Goal: Check status

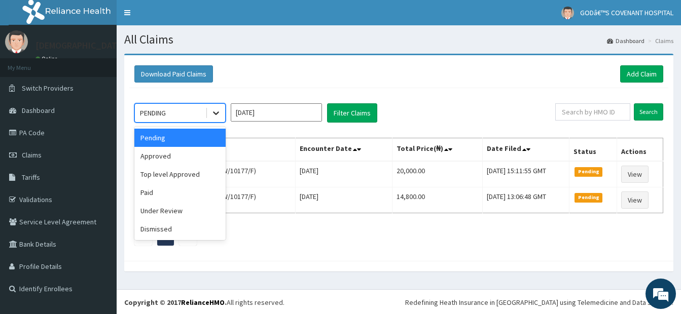
click at [220, 115] on icon at bounding box center [216, 113] width 10 height 10
click at [185, 158] on div "Approved" at bounding box center [179, 156] width 91 height 18
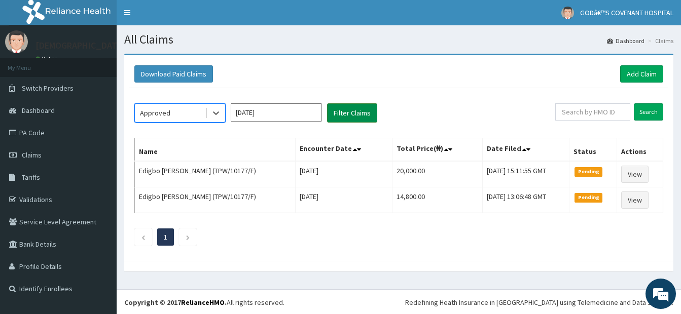
click at [369, 111] on button "Filter Claims" at bounding box center [352, 112] width 50 height 19
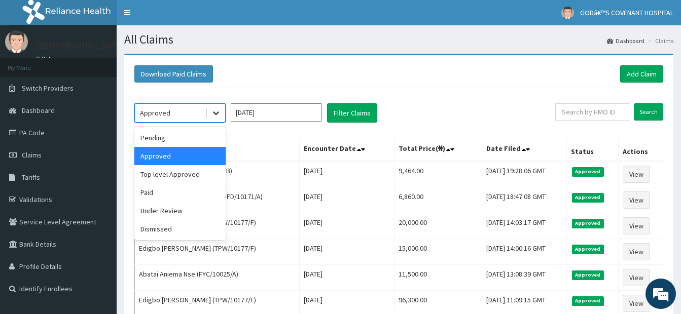
click at [215, 115] on icon at bounding box center [216, 113] width 10 height 10
click at [179, 215] on div "Under Review" at bounding box center [179, 211] width 91 height 18
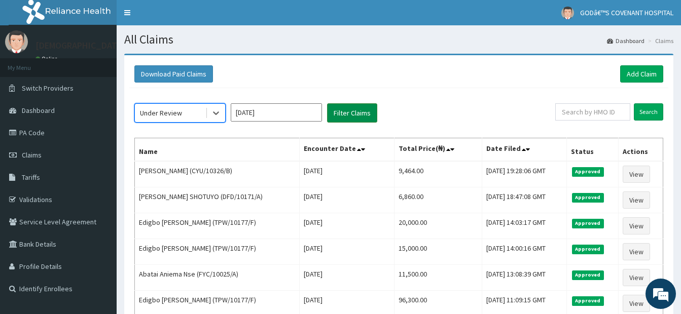
click at [365, 107] on button "Filter Claims" at bounding box center [352, 112] width 50 height 19
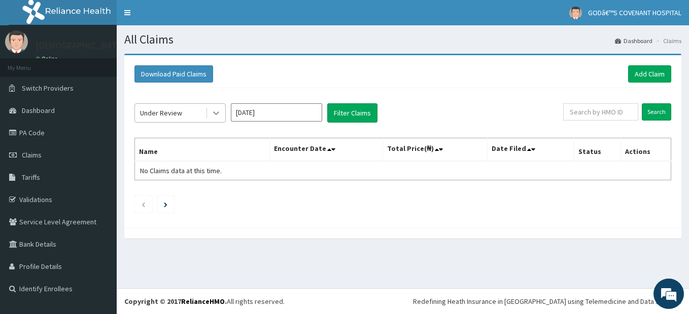
click at [221, 120] on div at bounding box center [216, 113] width 18 height 18
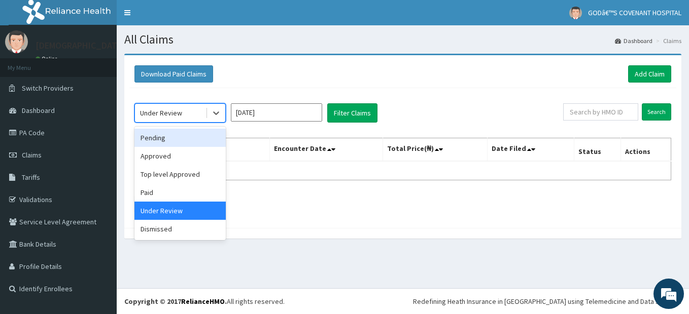
click at [182, 137] on div "Pending" at bounding box center [179, 138] width 91 height 18
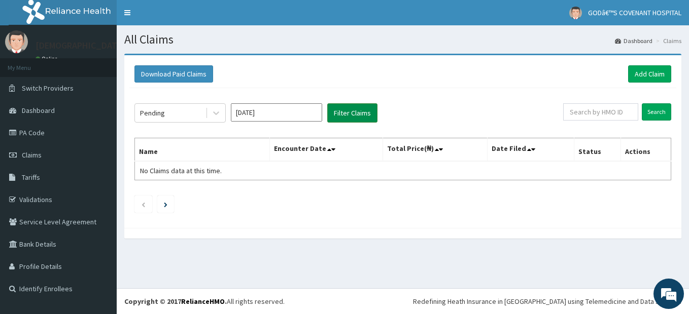
click at [359, 106] on button "Filter Claims" at bounding box center [352, 112] width 50 height 19
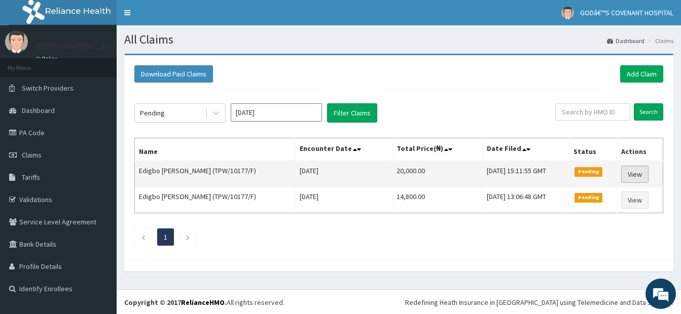
click at [640, 175] on link "View" at bounding box center [634, 174] width 27 height 17
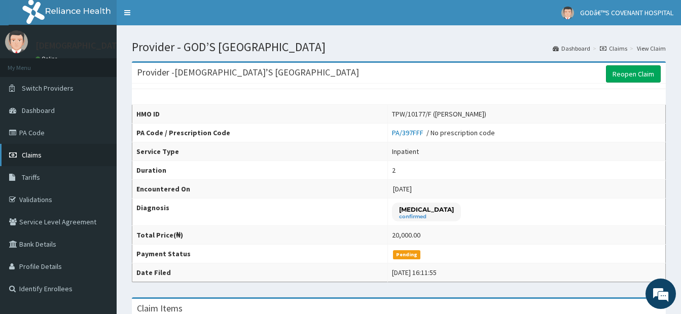
click at [31, 153] on span "Claims" at bounding box center [32, 155] width 20 height 9
